Goal: Task Accomplishment & Management: Use online tool/utility

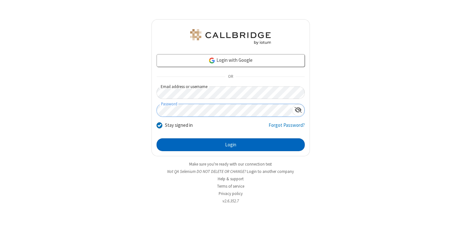
click at [230, 145] on button "Login" at bounding box center [230, 144] width 148 height 13
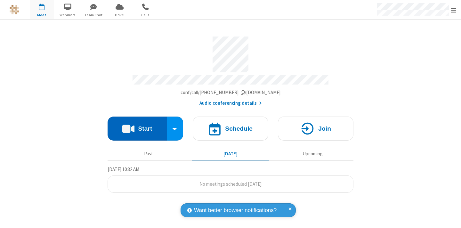
click at [137, 125] on button "Start" at bounding box center [137, 128] width 59 height 24
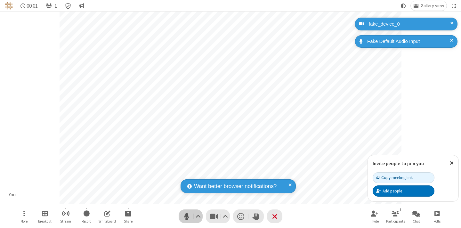
click at [187, 216] on span "Mute (⌘+Shift+A)" at bounding box center [187, 216] width 10 height 9
click at [187, 216] on span "Unmute (⌘+Shift+A)" at bounding box center [187, 216] width 10 height 9
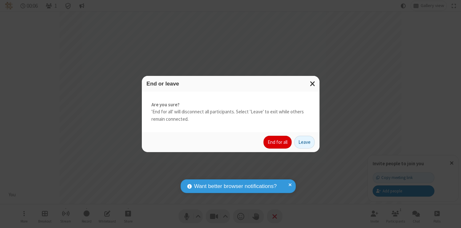
click at [278, 142] on button "End for all" at bounding box center [277, 142] width 28 height 13
